Goal: Task Accomplishment & Management: Complete application form

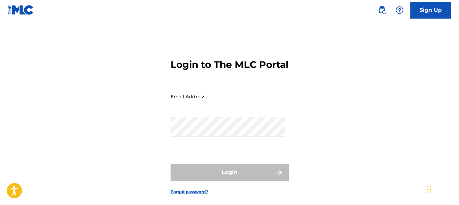
click at [16, 9] on img at bounding box center [21, 10] width 26 height 10
click at [15, 10] on img at bounding box center [21, 10] width 26 height 10
click at [204, 106] on input "Email Address" at bounding box center [228, 96] width 114 height 19
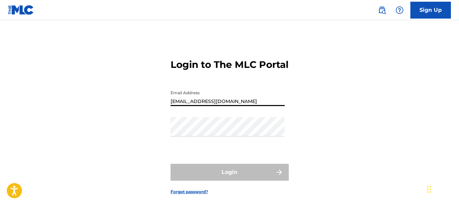
type input "[EMAIL_ADDRESS][DOMAIN_NAME]"
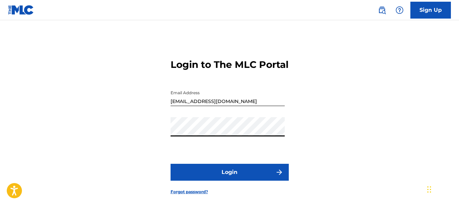
click at [234, 180] on button "Login" at bounding box center [230, 172] width 118 height 17
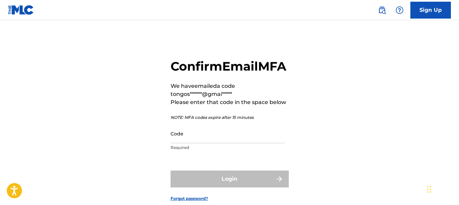
click at [190, 143] on input "Code" at bounding box center [228, 133] width 114 height 19
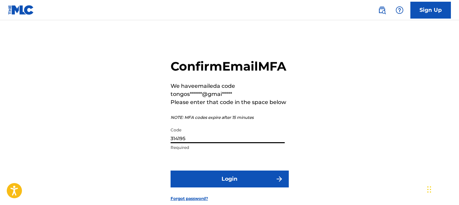
type input "314195"
click at [201, 188] on button "Login" at bounding box center [230, 179] width 118 height 17
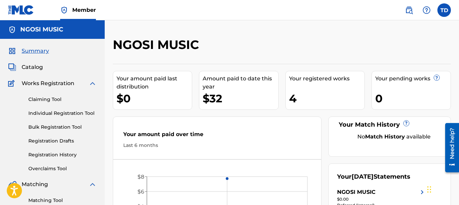
click at [52, 100] on link "Claiming Tool" at bounding box center [62, 99] width 68 height 7
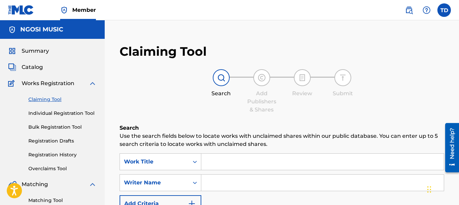
click at [233, 162] on input "Search Form" at bounding box center [322, 162] width 243 height 16
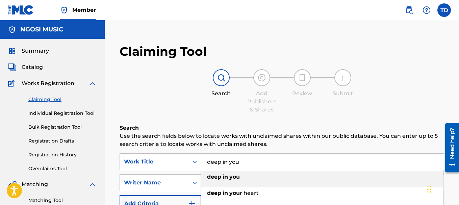
type input "deep in you"
click at [220, 176] on strong "deep" at bounding box center [214, 177] width 14 height 6
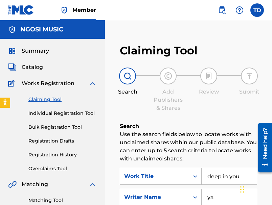
click at [218, 196] on input "ya" at bounding box center [228, 197] width 55 height 16
type input "y"
click at [208, 201] on input "Search Form" at bounding box center [228, 197] width 55 height 16
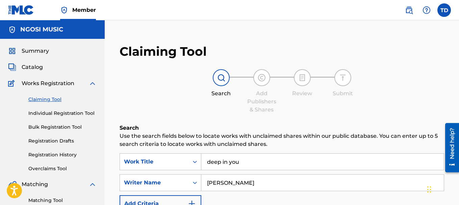
type input "[PERSON_NAME]"
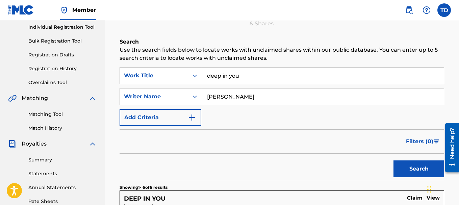
scroll to position [91, 0]
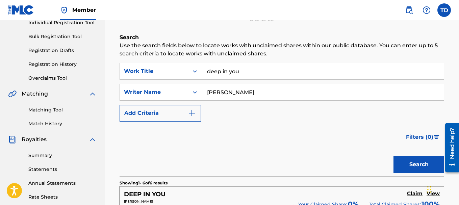
click at [408, 161] on button "Search" at bounding box center [419, 164] width 51 height 17
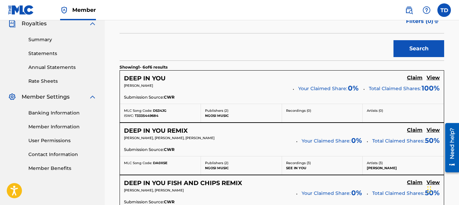
scroll to position [209, 0]
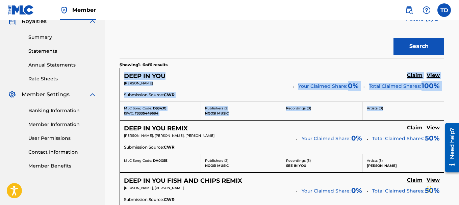
drag, startPoint x: 113, startPoint y: 69, endPoint x: 437, endPoint y: 113, distance: 327.8
click at [437, 113] on div "Claiming Tool Search Add Publishers & Shares Review Submit Search Use the searc…" at bounding box center [282, 141] width 355 height 626
copy div "DEEP IN YOU Claim View [PERSON_NAME] Your Claimed Share: 0 % Total Claimed Shar…"
click at [245, 78] on div "DEEP IN YOU Claim View" at bounding box center [282, 76] width 316 height 8
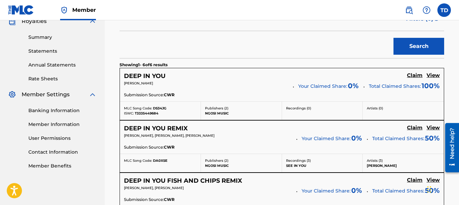
click at [412, 74] on h5 "Claim" at bounding box center [415, 75] width 16 height 6
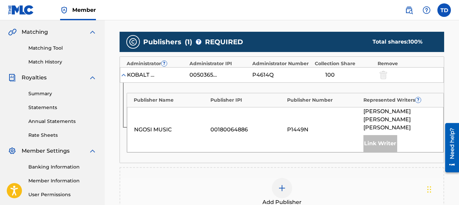
scroll to position [150, 0]
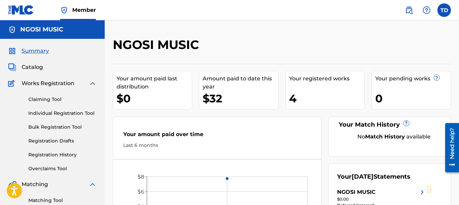
click at [42, 100] on link "Claiming Tool" at bounding box center [62, 99] width 68 height 7
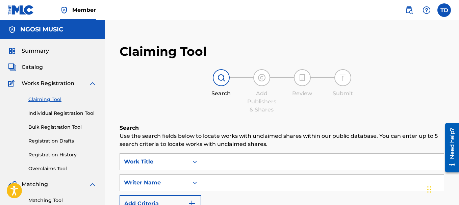
click at [207, 165] on input "Search Form" at bounding box center [322, 162] width 243 height 16
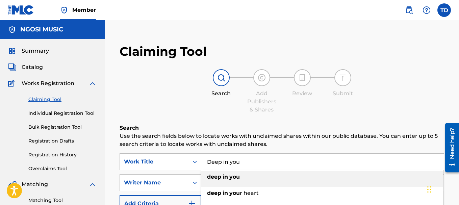
click at [212, 176] on strong "deep" at bounding box center [214, 177] width 14 height 6
type input "deep in you"
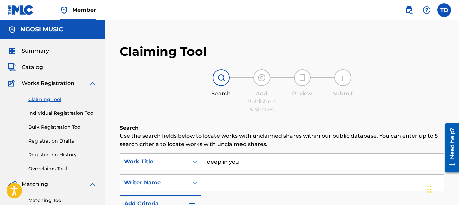
click at [214, 186] on input "Search Form" at bounding box center [322, 183] width 243 height 16
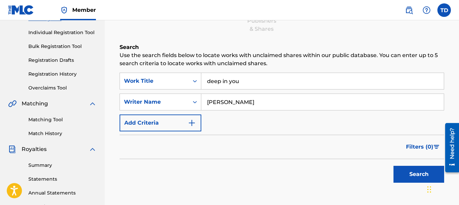
scroll to position [81, 0]
type input "[PERSON_NAME]"
click at [410, 177] on button "Search" at bounding box center [419, 174] width 51 height 17
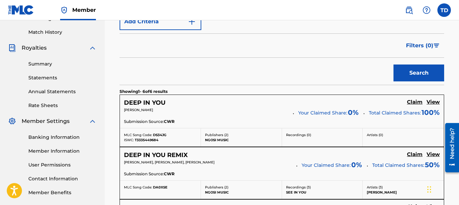
scroll to position [180, 0]
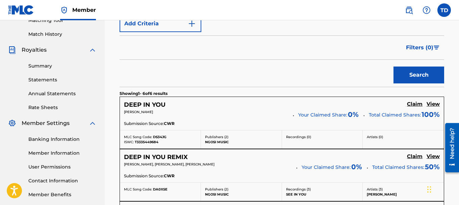
click at [412, 104] on h5 "Claim" at bounding box center [415, 104] width 16 height 6
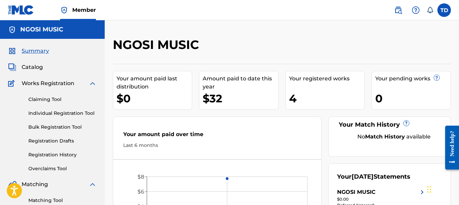
click at [54, 99] on link "Claiming Tool" at bounding box center [62, 99] width 68 height 7
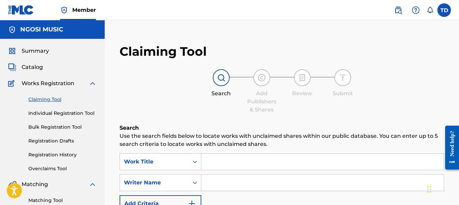
click at [225, 159] on input "Search Form" at bounding box center [322, 162] width 243 height 16
type input "deep in you"
click at [233, 189] on input "Search Form" at bounding box center [322, 183] width 243 height 16
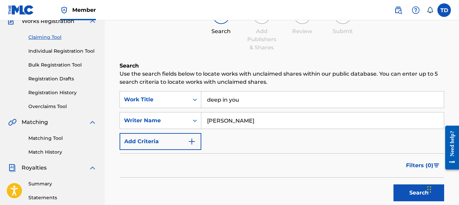
scroll to position [78, 0]
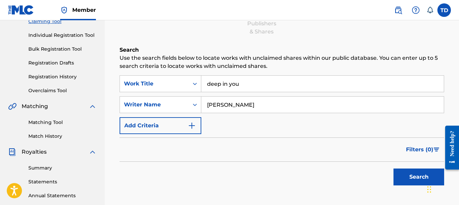
type input "[PERSON_NAME]"
click at [421, 171] on button "Search" at bounding box center [419, 177] width 51 height 17
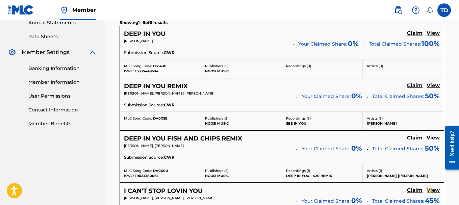
scroll to position [249, 0]
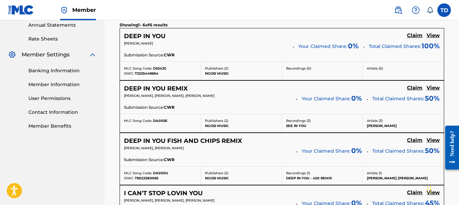
click at [414, 36] on h5 "Claim" at bounding box center [415, 35] width 16 height 6
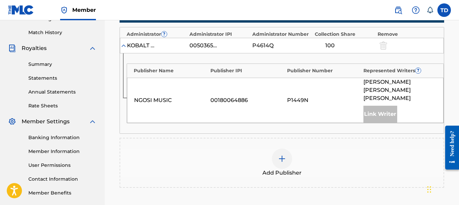
scroll to position [179, 0]
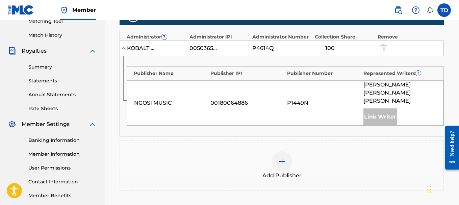
click at [124, 48] on img at bounding box center [123, 48] width 7 height 7
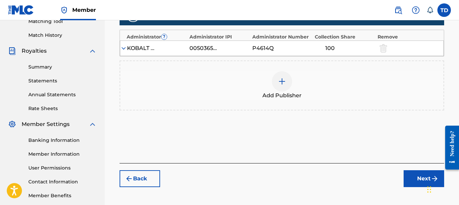
click at [124, 47] on img at bounding box center [123, 48] width 7 height 7
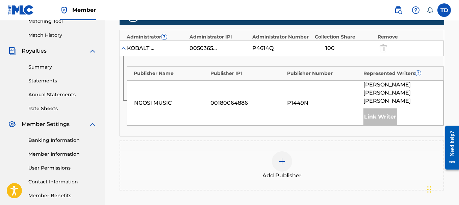
click at [377, 109] on div "Link Writer" at bounding box center [381, 117] width 34 height 17
click at [386, 50] on div at bounding box center [383, 48] width 10 height 8
click at [383, 47] on div at bounding box center [383, 48] width 10 height 8
click at [124, 47] on img at bounding box center [123, 48] width 7 height 7
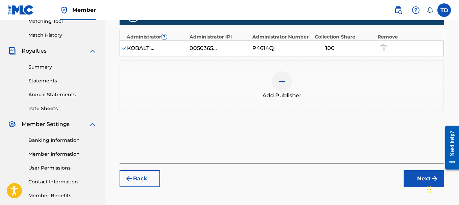
click at [124, 47] on img at bounding box center [123, 48] width 7 height 7
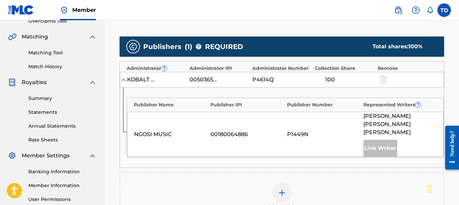
scroll to position [152, 0]
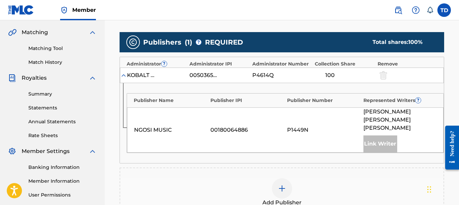
click at [284, 185] on img at bounding box center [282, 189] width 8 height 8
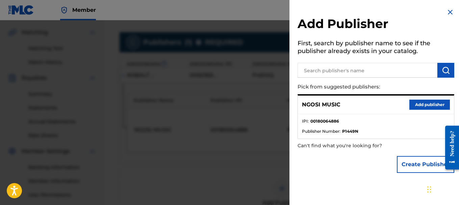
click at [431, 103] on button "Add publisher" at bounding box center [430, 105] width 41 height 10
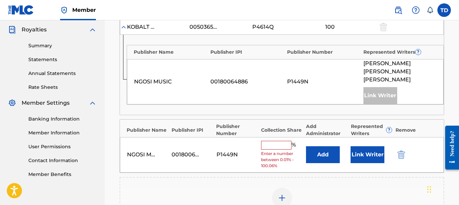
scroll to position [202, 0]
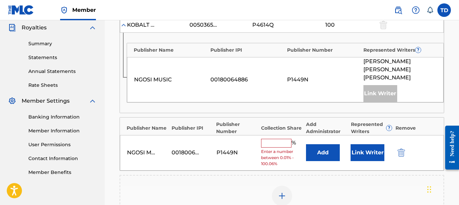
click at [279, 139] on input "text" at bounding box center [276, 143] width 30 height 9
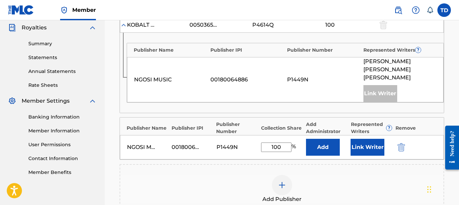
type input "100"
click at [320, 139] on button "Add" at bounding box center [323, 147] width 34 height 17
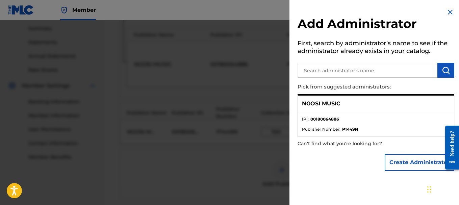
scroll to position [243, 0]
click at [412, 165] on button "Create Administrator" at bounding box center [420, 162] width 70 height 17
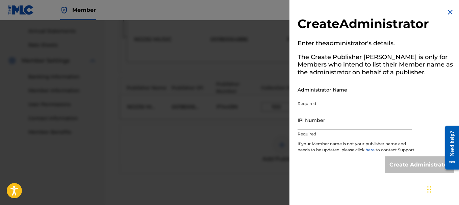
click at [312, 105] on p "Required" at bounding box center [355, 104] width 114 height 6
click at [302, 96] on input "Administrator Name" at bounding box center [355, 89] width 114 height 19
type input "[PERSON_NAME]"
click at [302, 120] on input "IPI Number" at bounding box center [355, 120] width 114 height 19
